Goal: Book appointment/travel/reservation

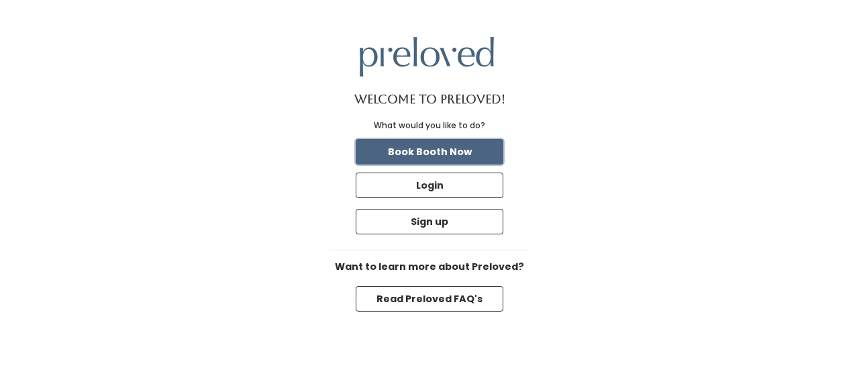
click at [447, 150] on button "Book Booth Now" at bounding box center [430, 151] width 148 height 25
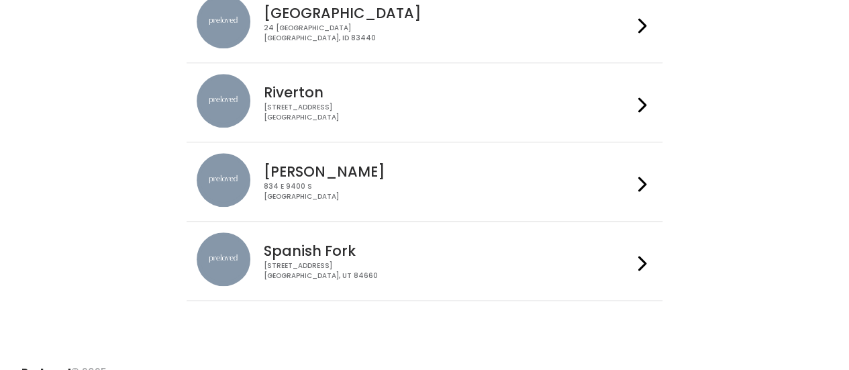
scroll to position [549, 0]
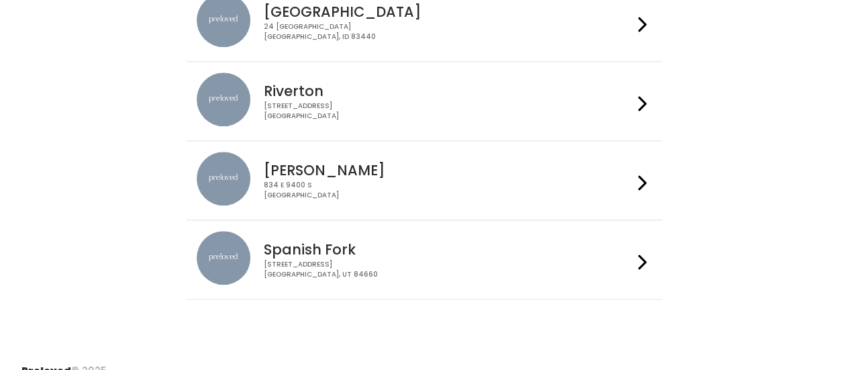
click at [643, 180] on icon at bounding box center [642, 182] width 9 height 19
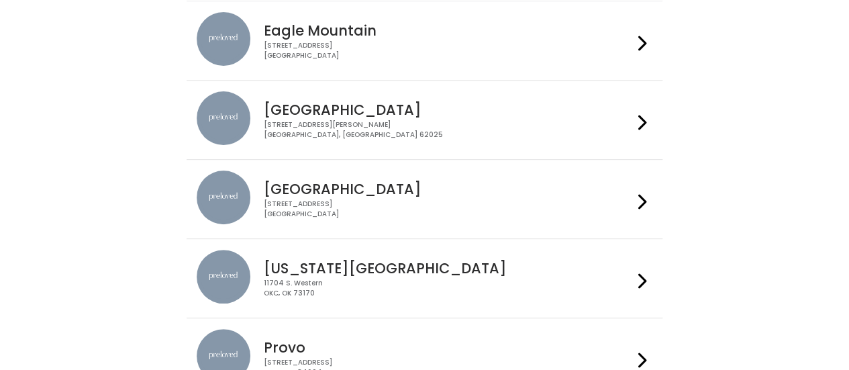
scroll to position [0, 0]
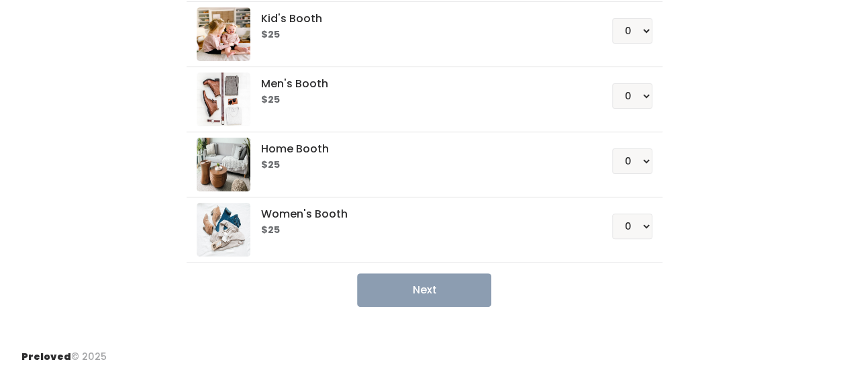
scroll to position [134, 0]
click at [647, 223] on select "0 1 2 3 4" at bounding box center [632, 225] width 40 height 25
select select "1"
click at [612, 213] on select "0 1 2 3 4" at bounding box center [632, 225] width 40 height 25
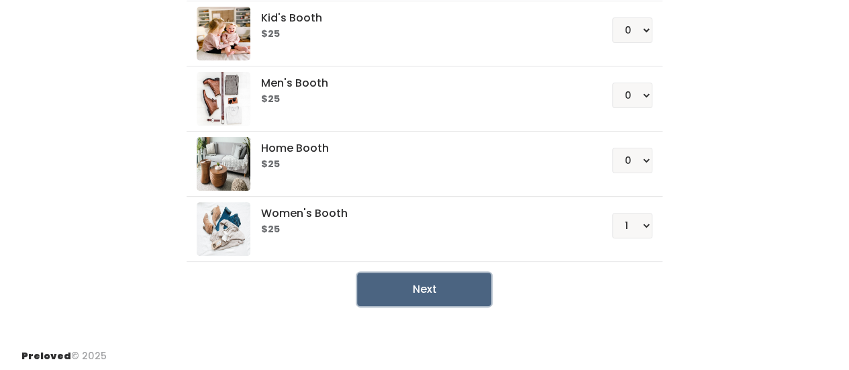
click at [436, 284] on button "Next" at bounding box center [424, 289] width 134 height 34
